Goal: Communication & Community: Answer question/provide support

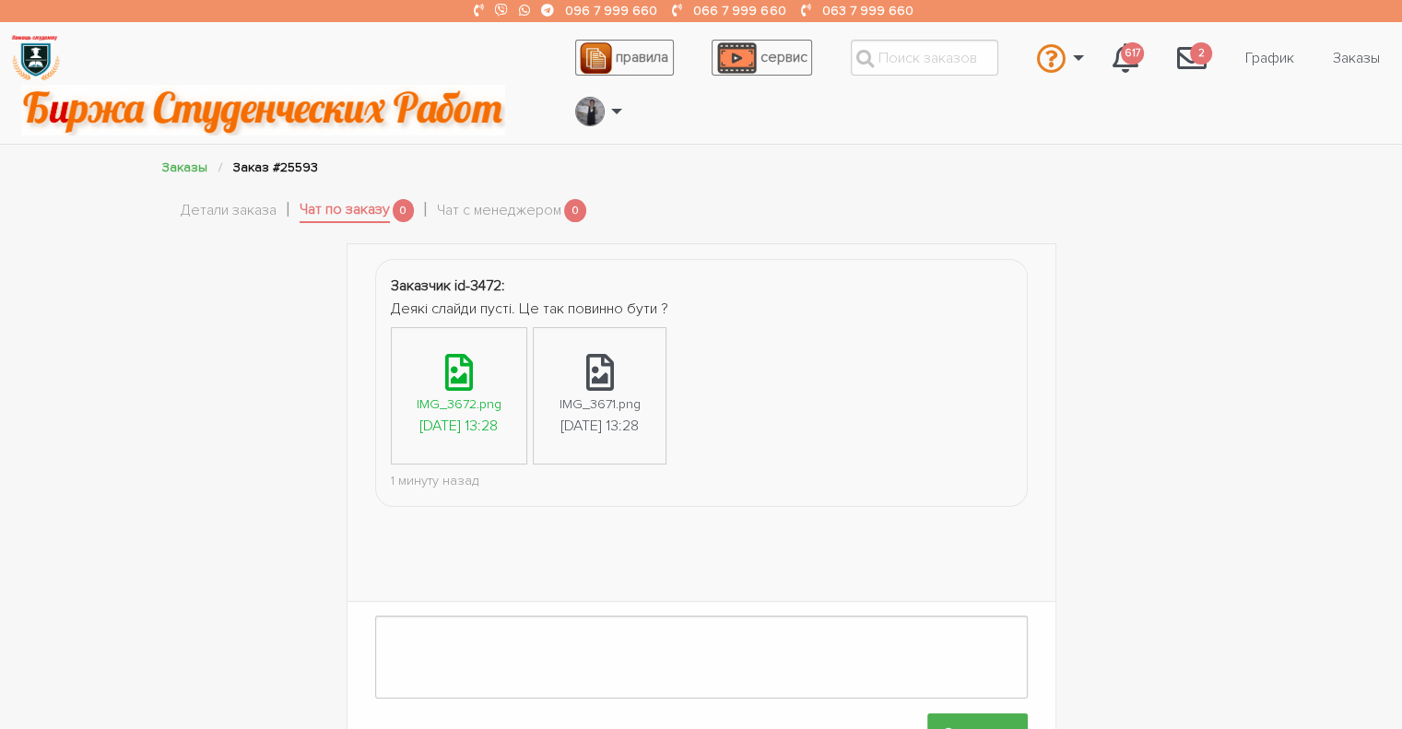
click at [473, 360] on icon at bounding box center [459, 372] width 28 height 37
click at [1339, 313] on div "Заказчик id-3472: Деякі слайди пусті. Це так повинно бути ? IMG_3672.png [DATE]…" at bounding box center [701, 506] width 1402 height 526
click at [444, 656] on textarea at bounding box center [701, 657] width 653 height 83
type textarea "Добрий день! У Вас яка версія офіса?"
click at [951, 714] on input "Отправить" at bounding box center [978, 734] width 101 height 41
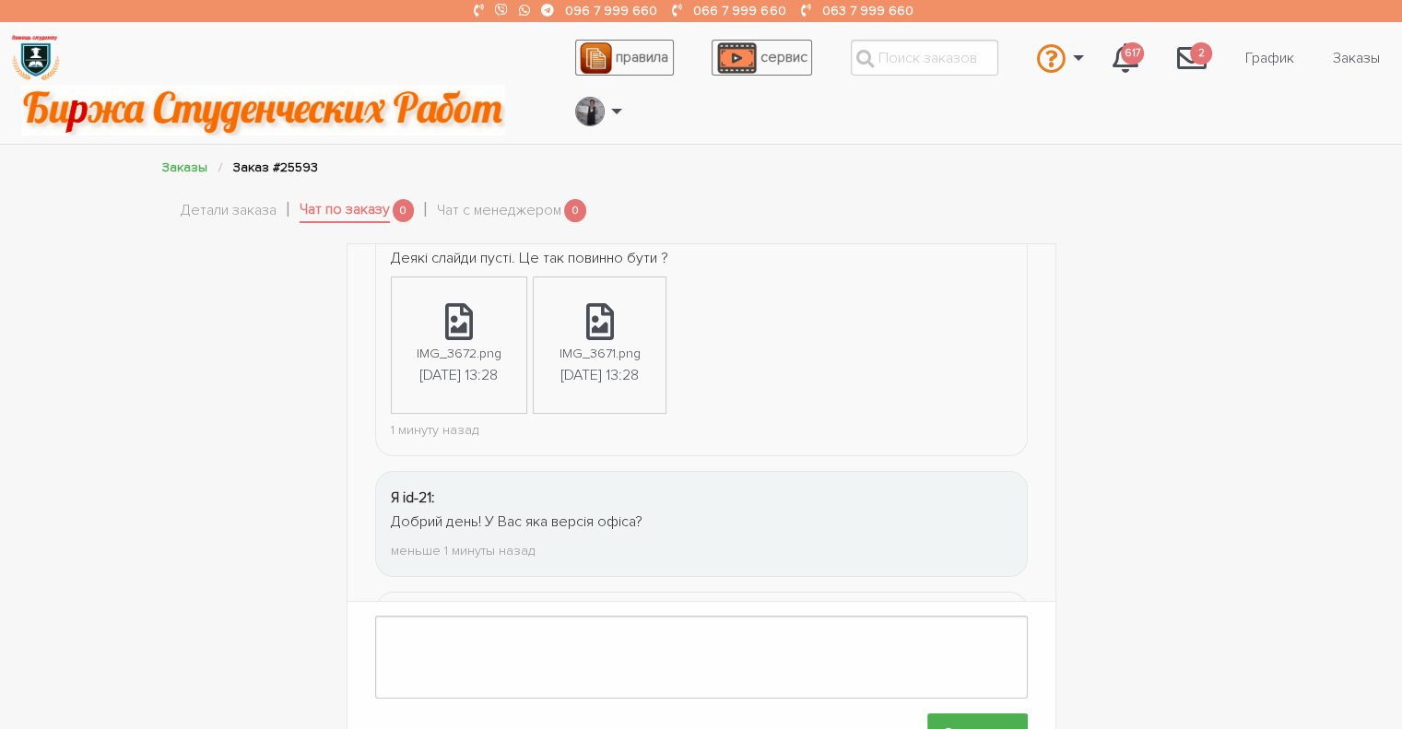
scroll to position [432, 0]
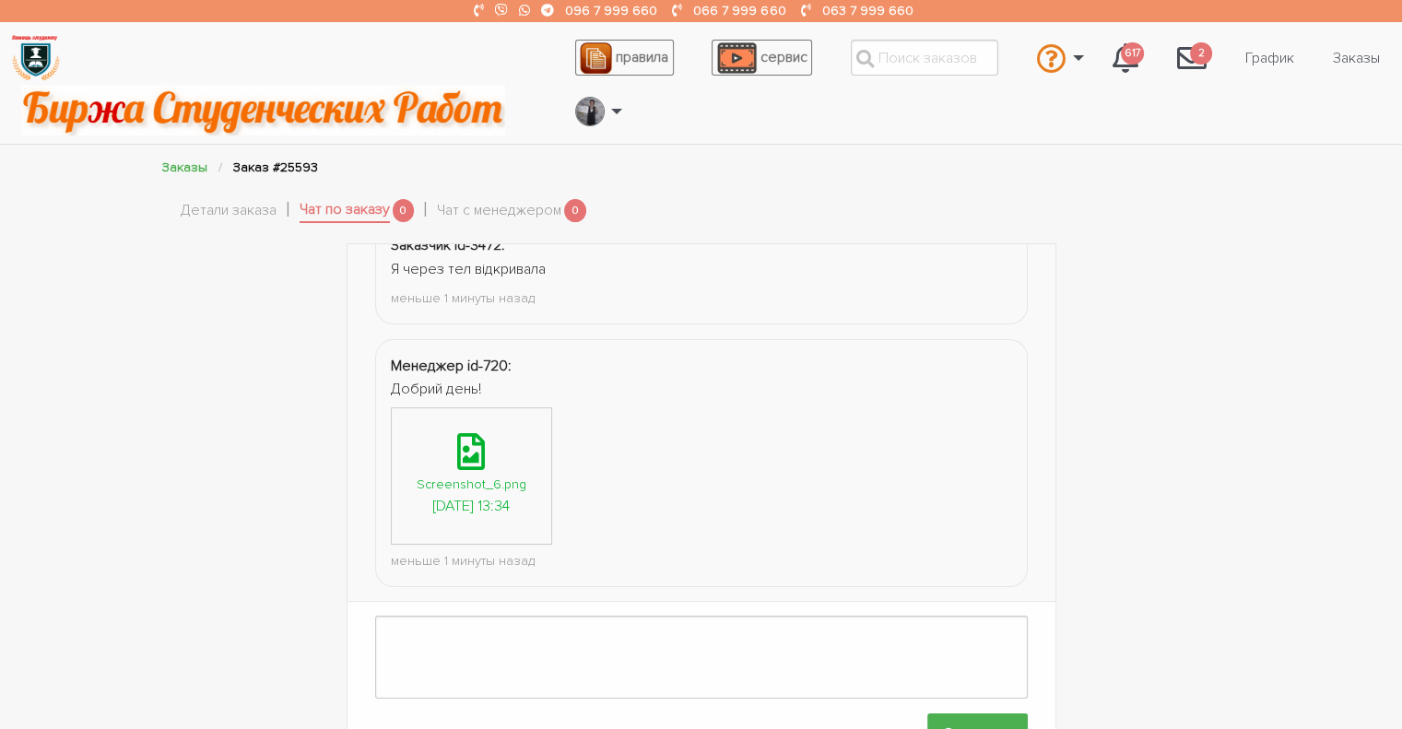
click at [465, 474] on div "Screenshot_6.png" at bounding box center [472, 484] width 110 height 21
click at [79, 351] on div "Заказчик id-3472: Деякі слайди пусті. Це так повинно бути ? IMG_3672.png [DATE]…" at bounding box center [701, 506] width 1402 height 526
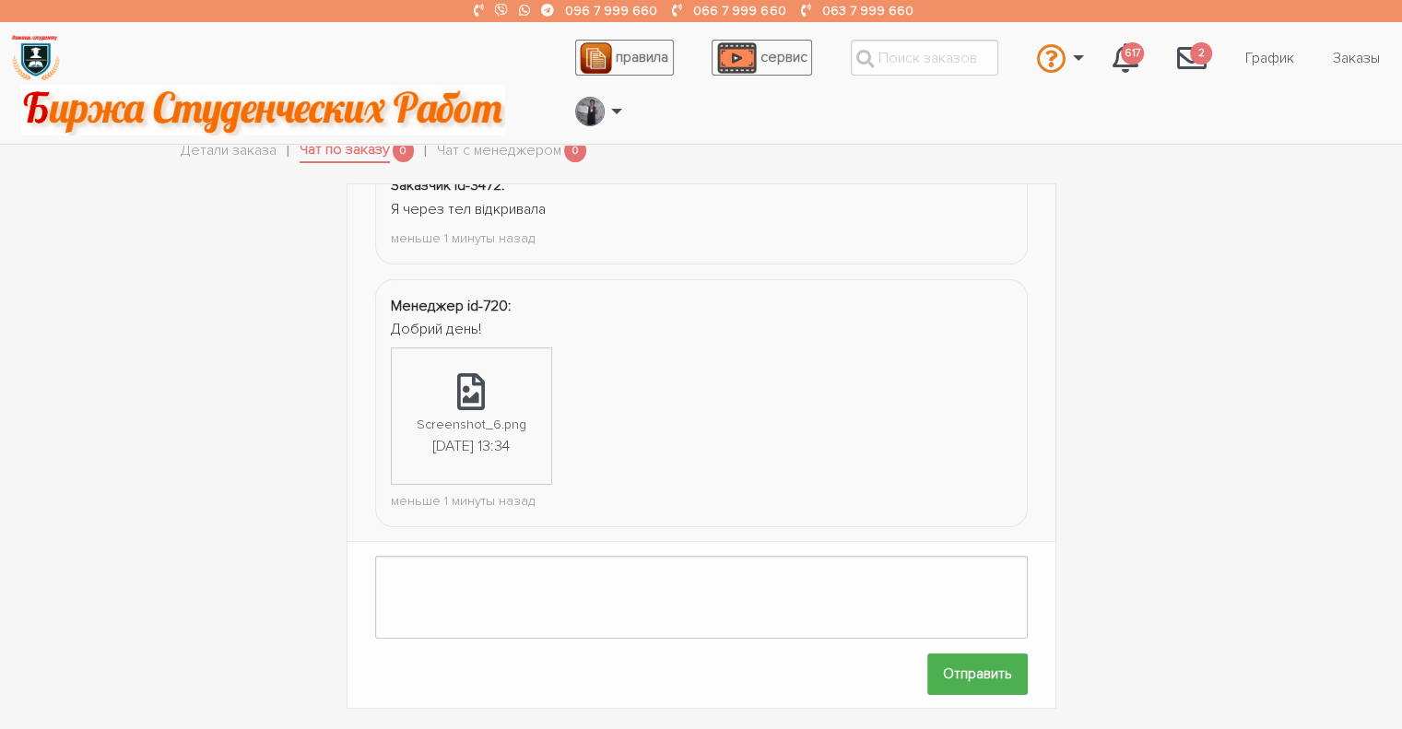
scroll to position [322, 0]
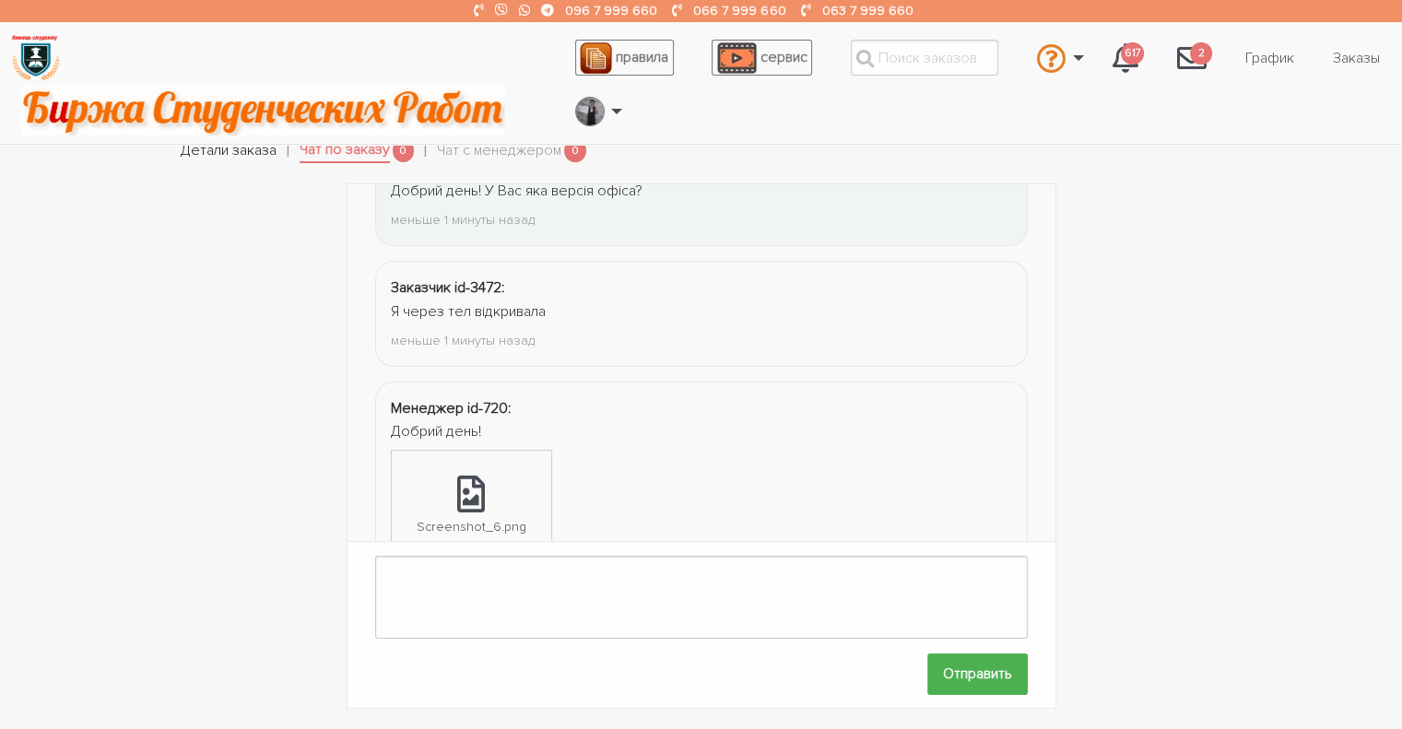
click at [192, 157] on link "Детали заказа" at bounding box center [229, 151] width 96 height 24
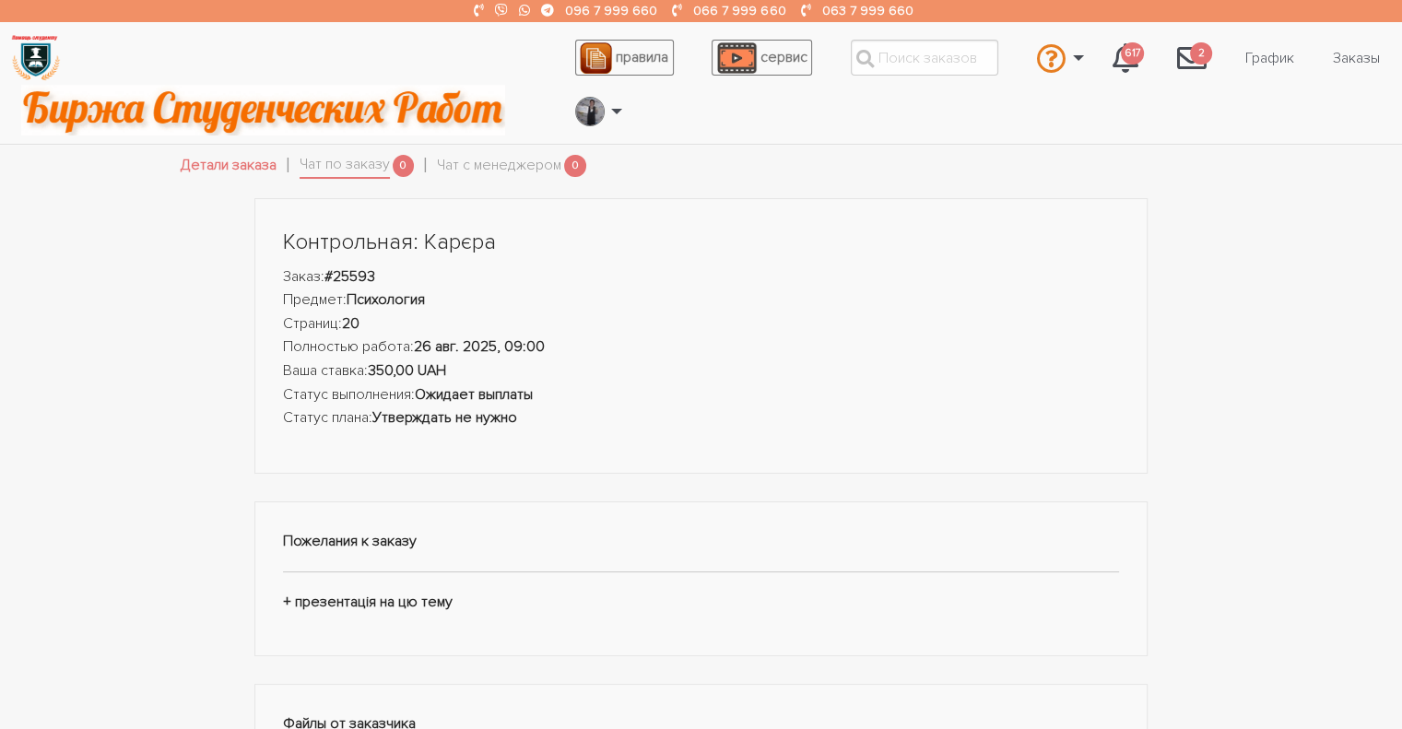
click at [231, 156] on link "Детали заказа" at bounding box center [229, 166] width 96 height 24
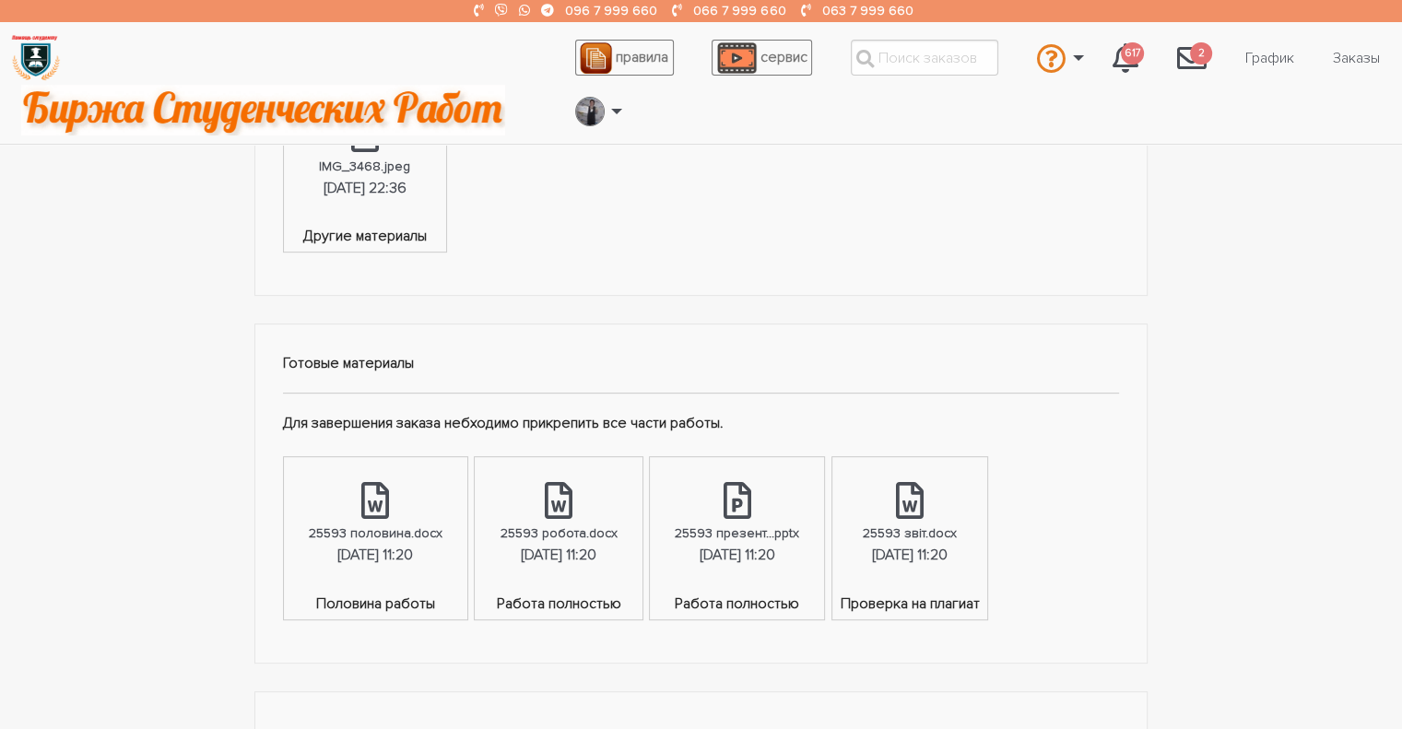
scroll to position [982, 0]
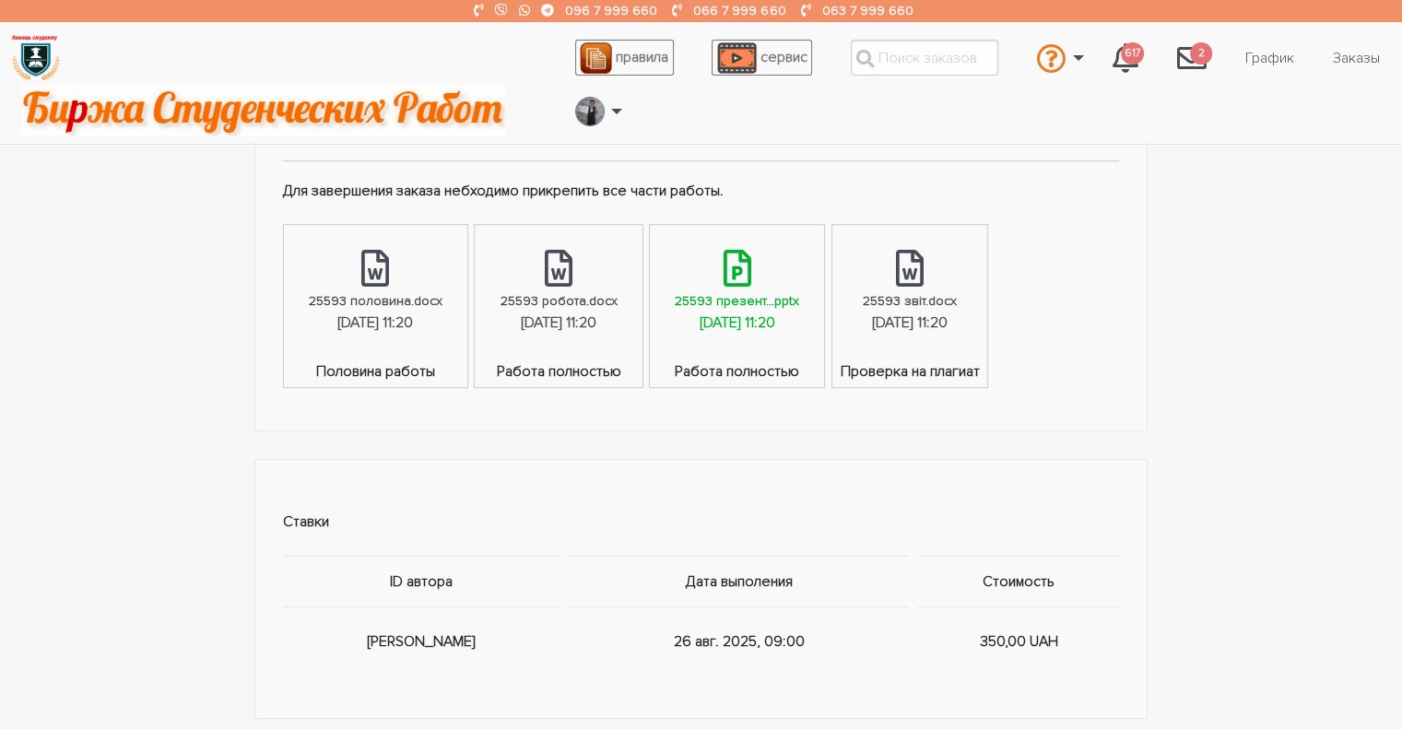
click at [731, 313] on div "[DATE] 11:20" at bounding box center [738, 324] width 76 height 24
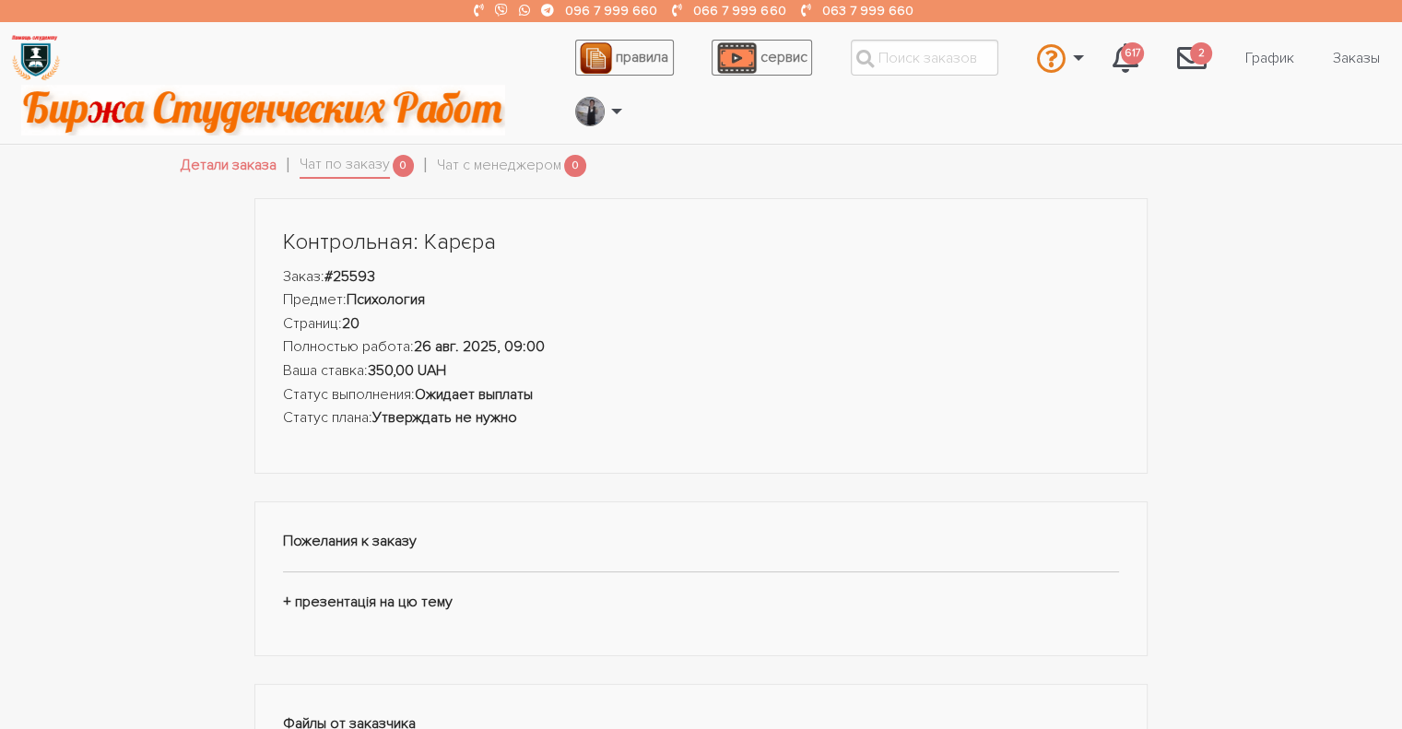
scroll to position [0, 0]
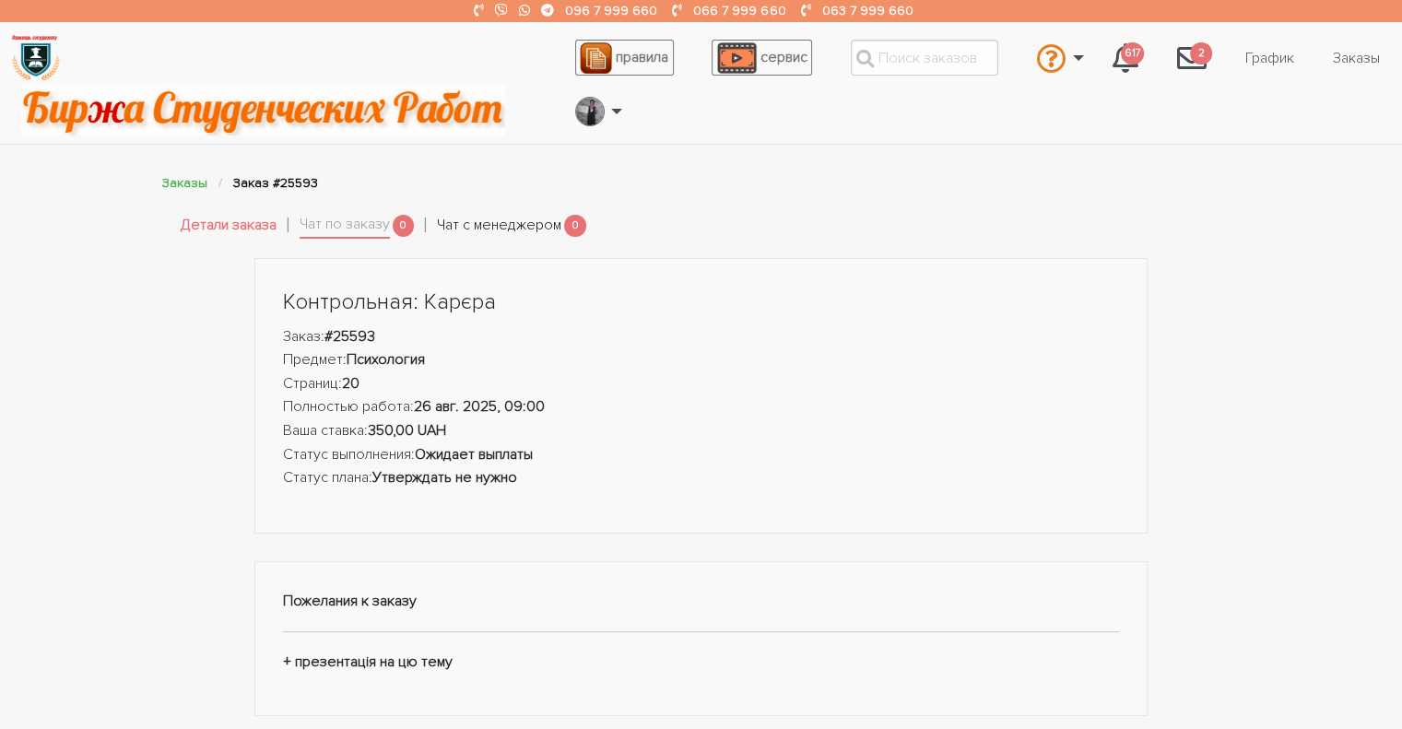
click at [509, 224] on link "Чат с менеджером" at bounding box center [499, 226] width 124 height 24
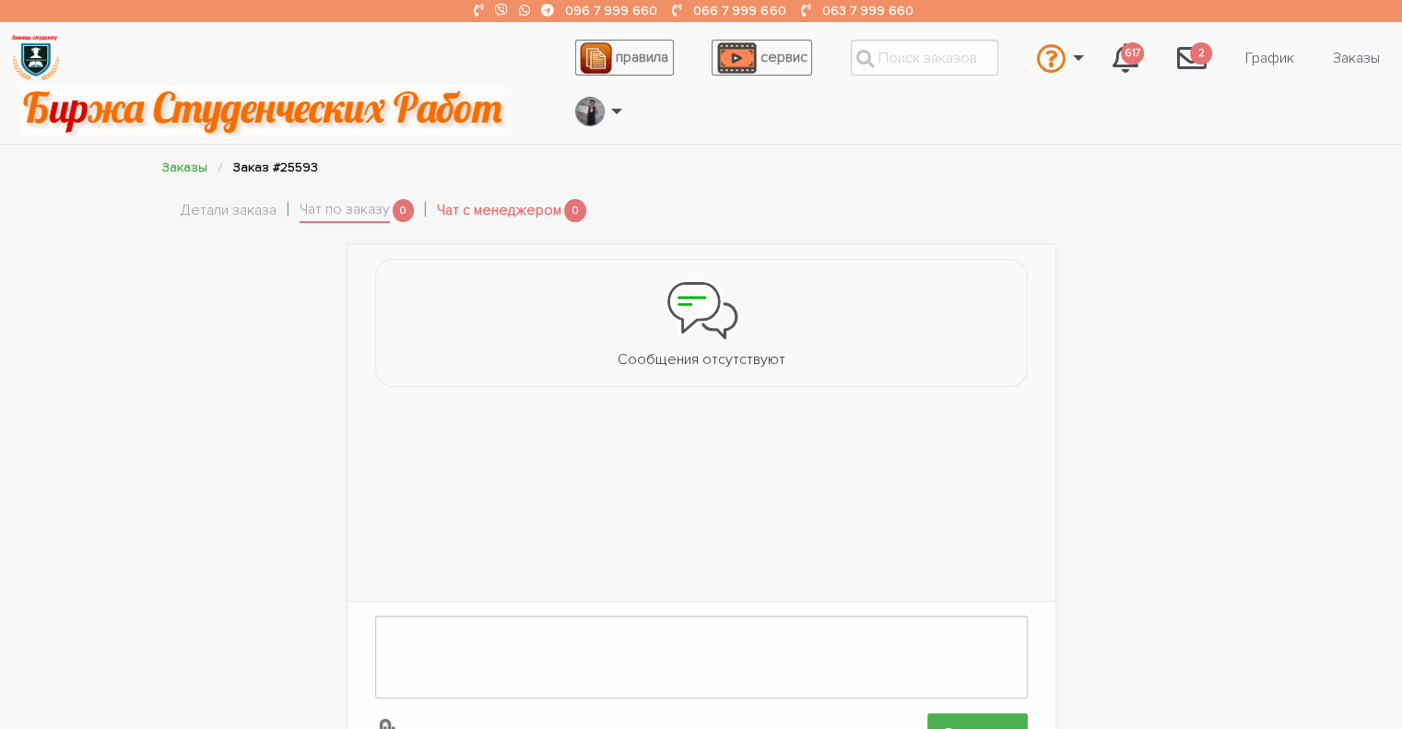
click at [520, 211] on link "Чат с менеджером" at bounding box center [499, 211] width 124 height 24
click at [530, 631] on textarea at bounding box center [701, 657] width 653 height 83
click at [393, 720] on icon at bounding box center [386, 733] width 34 height 34
click at [928, 728] on input "file" at bounding box center [928, 734] width 1 height 1
click at [521, 207] on link "Чат с менеджером" at bounding box center [499, 211] width 124 height 24
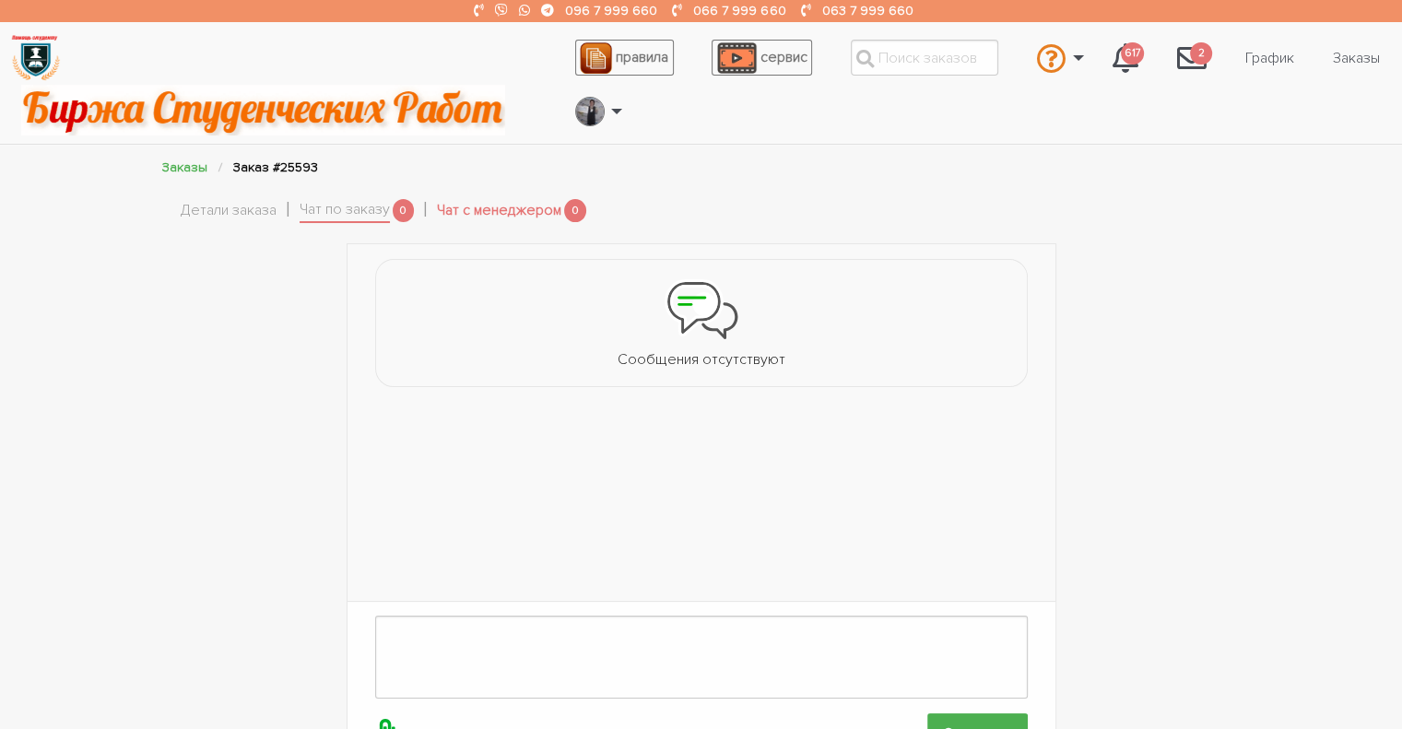
click at [382, 718] on icon at bounding box center [386, 733] width 34 height 34
click at [928, 728] on input "file" at bounding box center [928, 734] width 1 height 1
type input "C:\fakepath\25593 презентація.ppt"
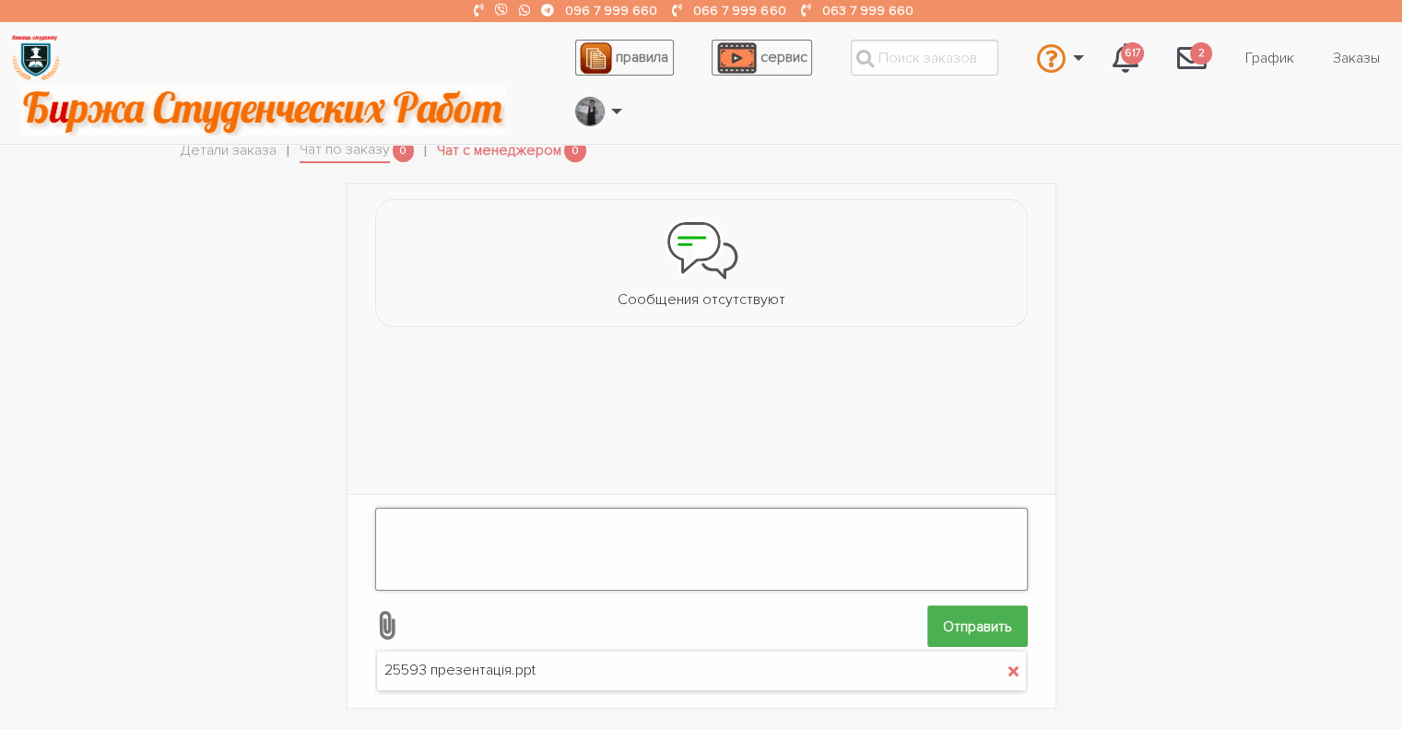
click at [520, 513] on textarea at bounding box center [701, 549] width 653 height 83
type textarea "в старому форматі"
click at [975, 608] on input "Отправить" at bounding box center [978, 626] width 101 height 41
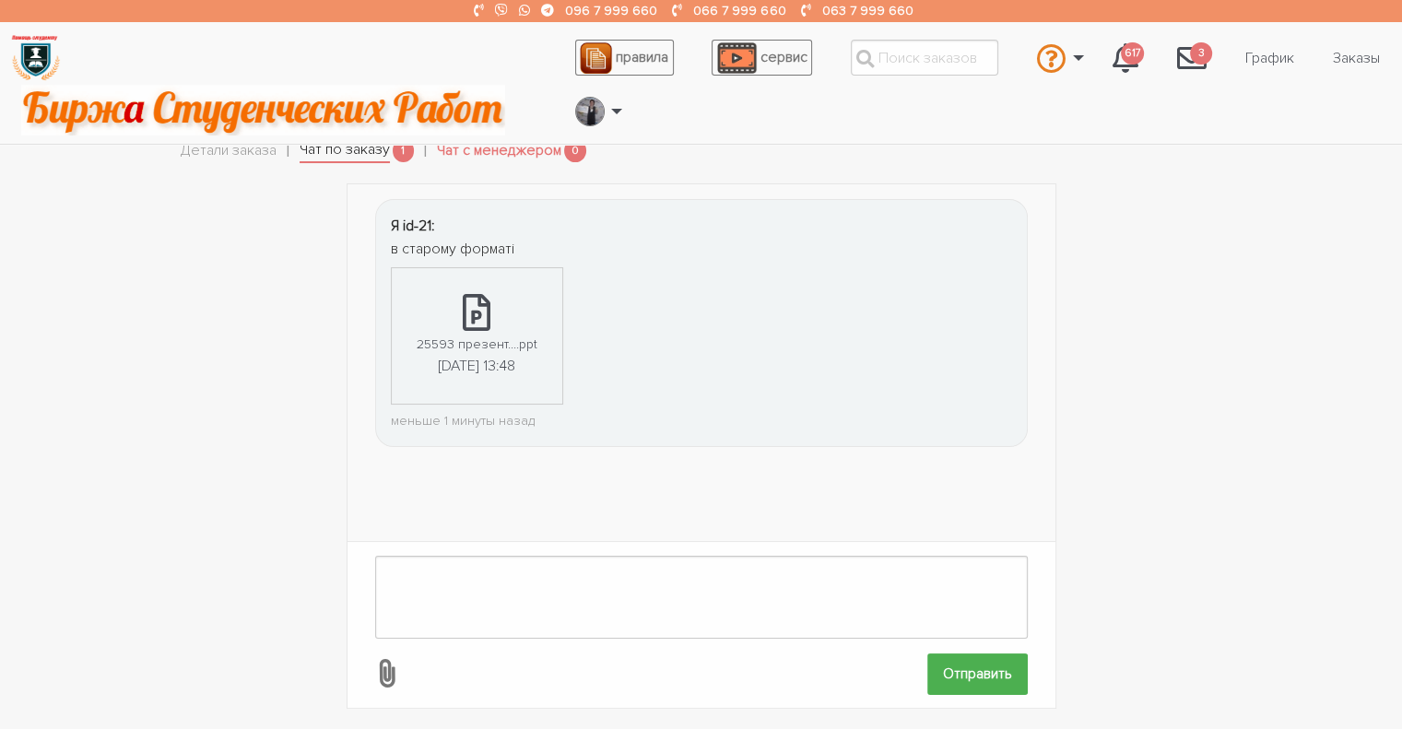
click at [340, 156] on link "Чат по заказу" at bounding box center [345, 151] width 90 height 26
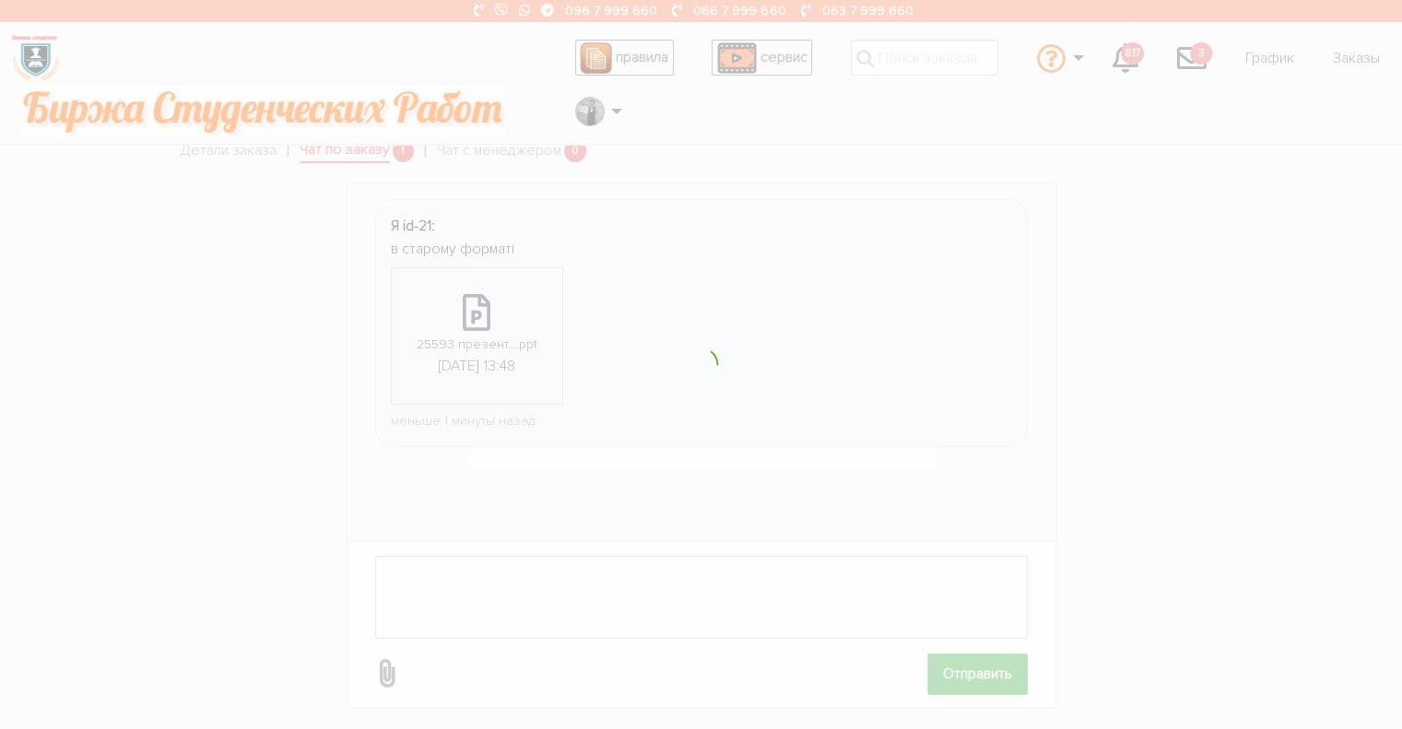
scroll to position [51, 0]
click at [583, 468] on div at bounding box center [701, 364] width 1402 height 729
